Goal: Information Seeking & Learning: Find specific page/section

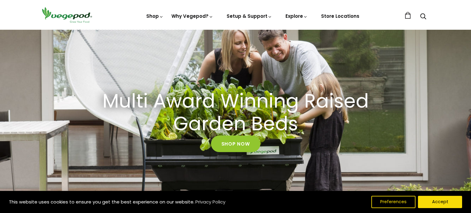
scroll to position [69, 0]
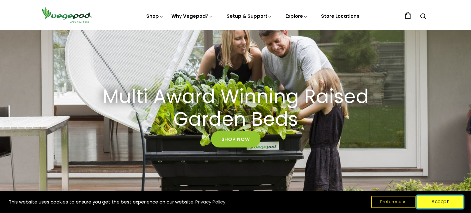
click at [447, 202] on button "Accept" at bounding box center [440, 202] width 47 height 13
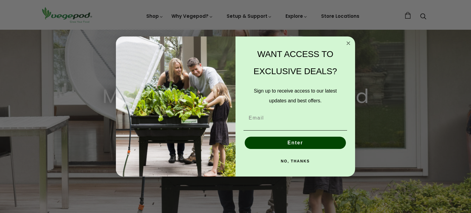
click at [348, 42] on circle "Close dialog" at bounding box center [348, 43] width 7 height 7
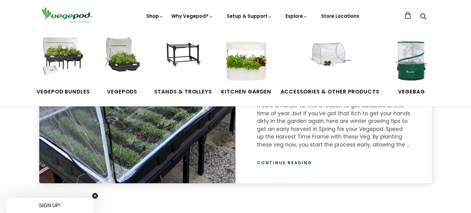
scroll to position [0, 338]
click at [416, 52] on img at bounding box center [412, 60] width 46 height 46
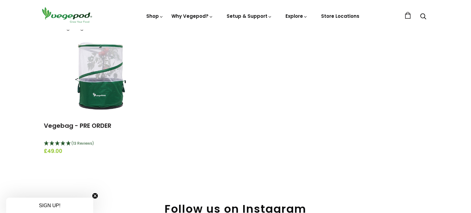
scroll to position [79, 0]
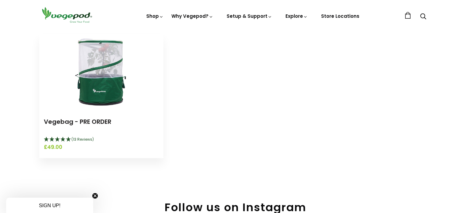
click at [103, 71] on img at bounding box center [101, 72] width 77 height 77
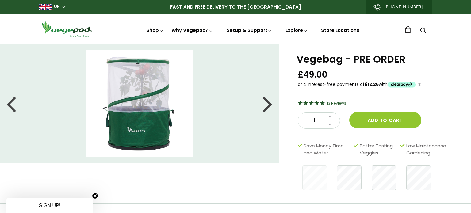
click at [270, 107] on div at bounding box center [268, 104] width 10 height 28
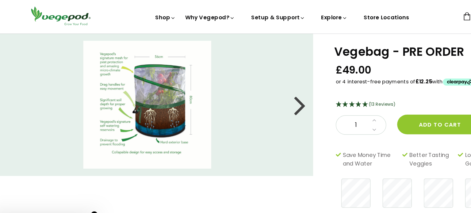
click at [266, 106] on div at bounding box center [268, 104] width 10 height 28
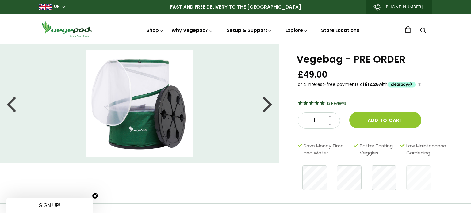
click at [267, 105] on div at bounding box center [268, 104] width 10 height 28
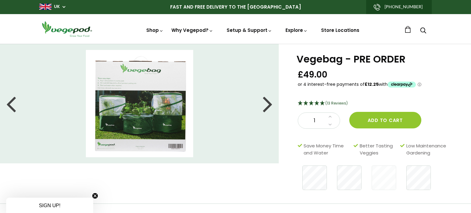
click at [267, 105] on div at bounding box center [268, 104] width 10 height 28
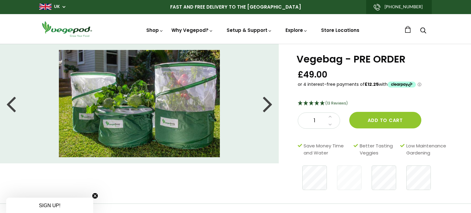
click at [267, 105] on div at bounding box center [268, 104] width 10 height 28
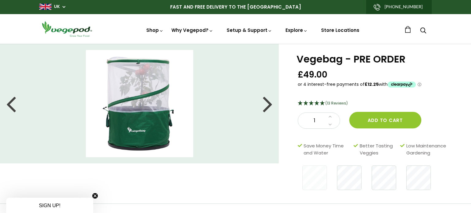
click at [267, 105] on div at bounding box center [268, 104] width 10 height 28
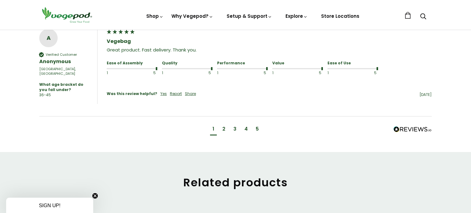
scroll to position [628, 0]
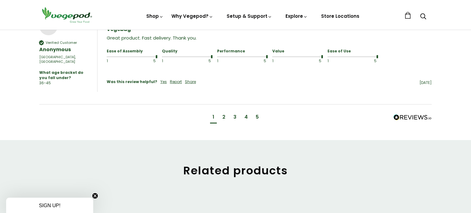
click at [224, 114] on div "2" at bounding box center [223, 117] width 3 height 7
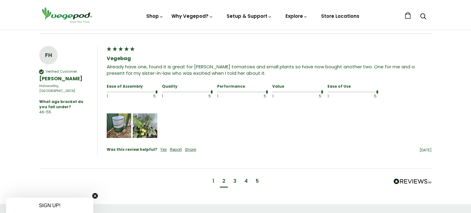
scroll to position [594, 0]
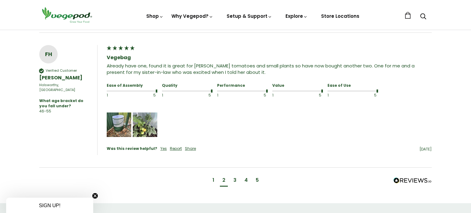
click at [234, 177] on div "3" at bounding box center [234, 180] width 3 height 7
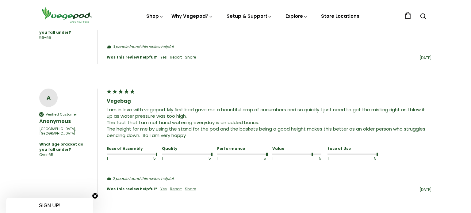
scroll to position [470, 0]
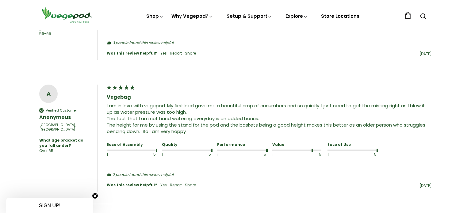
click at [333, 17] on link "Store Locations" at bounding box center [340, 16] width 38 height 6
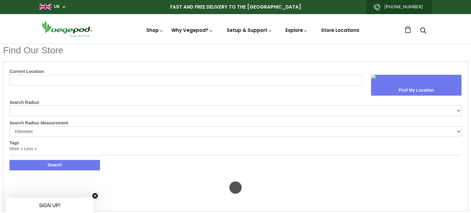
select select "m"
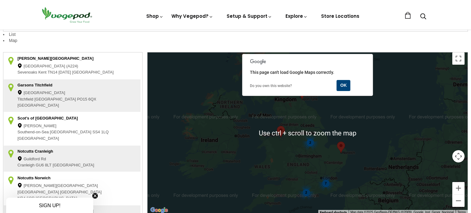
scroll to position [139, 0]
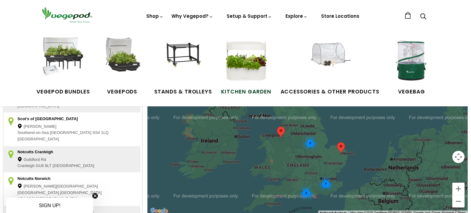
click at [239, 65] on img at bounding box center [246, 60] width 46 height 46
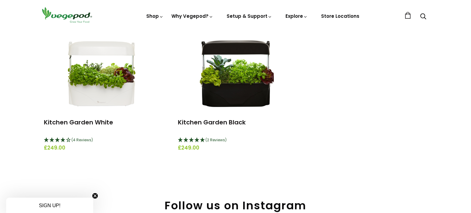
scroll to position [82, 0]
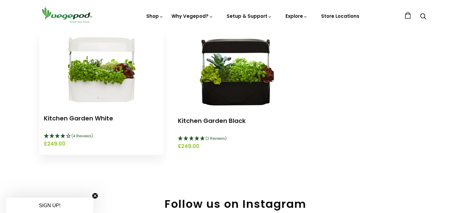
click at [109, 75] on img at bounding box center [101, 68] width 77 height 77
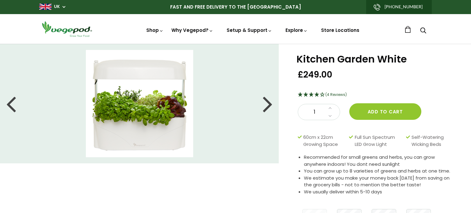
click at [109, 75] on img at bounding box center [139, 103] width 107 height 107
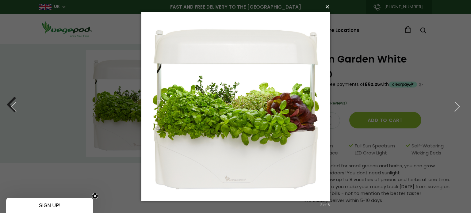
click at [328, 10] on button "×" at bounding box center [237, 6] width 189 height 13
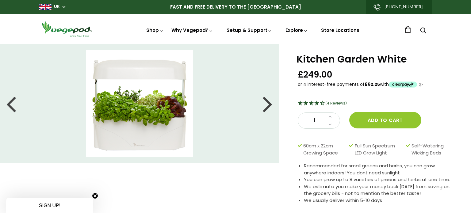
click at [269, 105] on div at bounding box center [268, 104] width 10 height 28
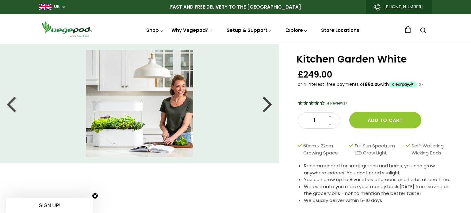
click at [269, 105] on div at bounding box center [268, 104] width 10 height 28
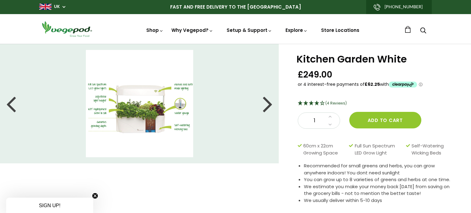
click at [269, 105] on div at bounding box center [268, 104] width 10 height 28
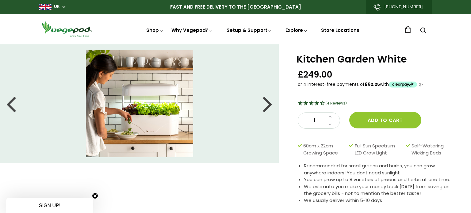
click at [269, 105] on div at bounding box center [268, 104] width 10 height 28
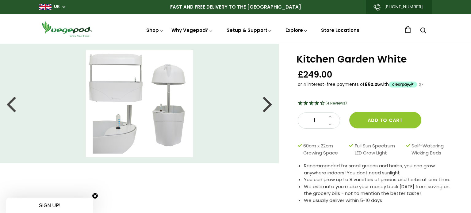
click at [269, 105] on div at bounding box center [268, 104] width 10 height 28
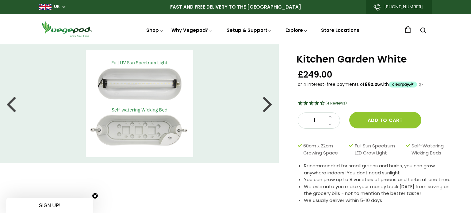
click at [269, 105] on div at bounding box center [268, 104] width 10 height 28
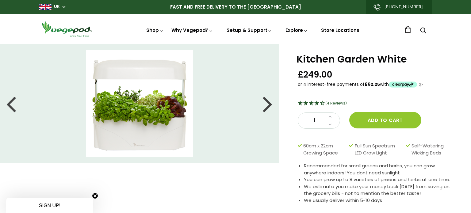
click at [269, 105] on div at bounding box center [268, 104] width 10 height 28
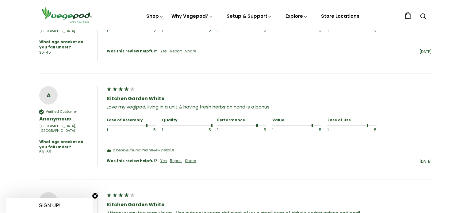
scroll to position [465, 0]
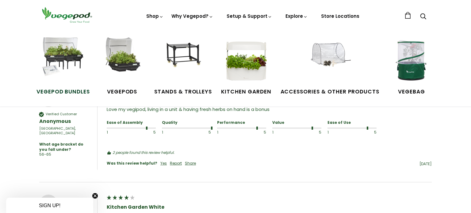
click at [67, 57] on img at bounding box center [63, 60] width 46 height 46
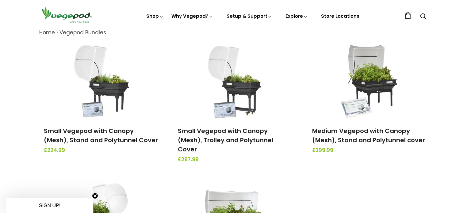
scroll to position [74, 0]
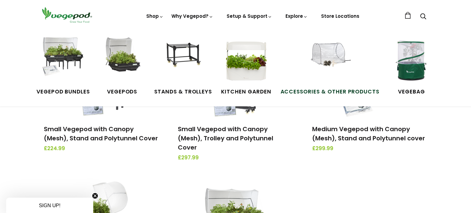
click at [334, 65] on img at bounding box center [330, 60] width 46 height 46
